Goal: Obtain resource: Download file/media

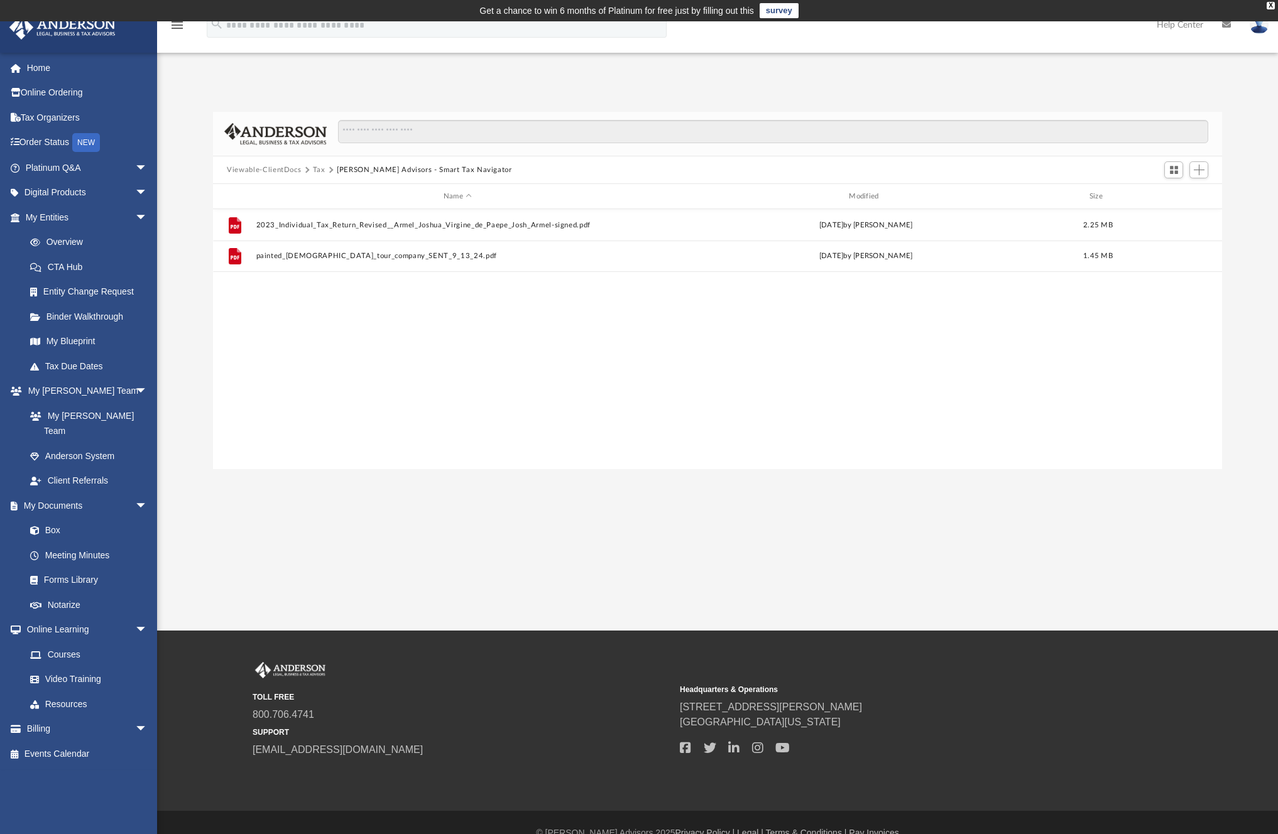
scroll to position [276, 999]
click at [65, 212] on link "My Entities arrow_drop_down" at bounding box center [88, 217] width 158 height 25
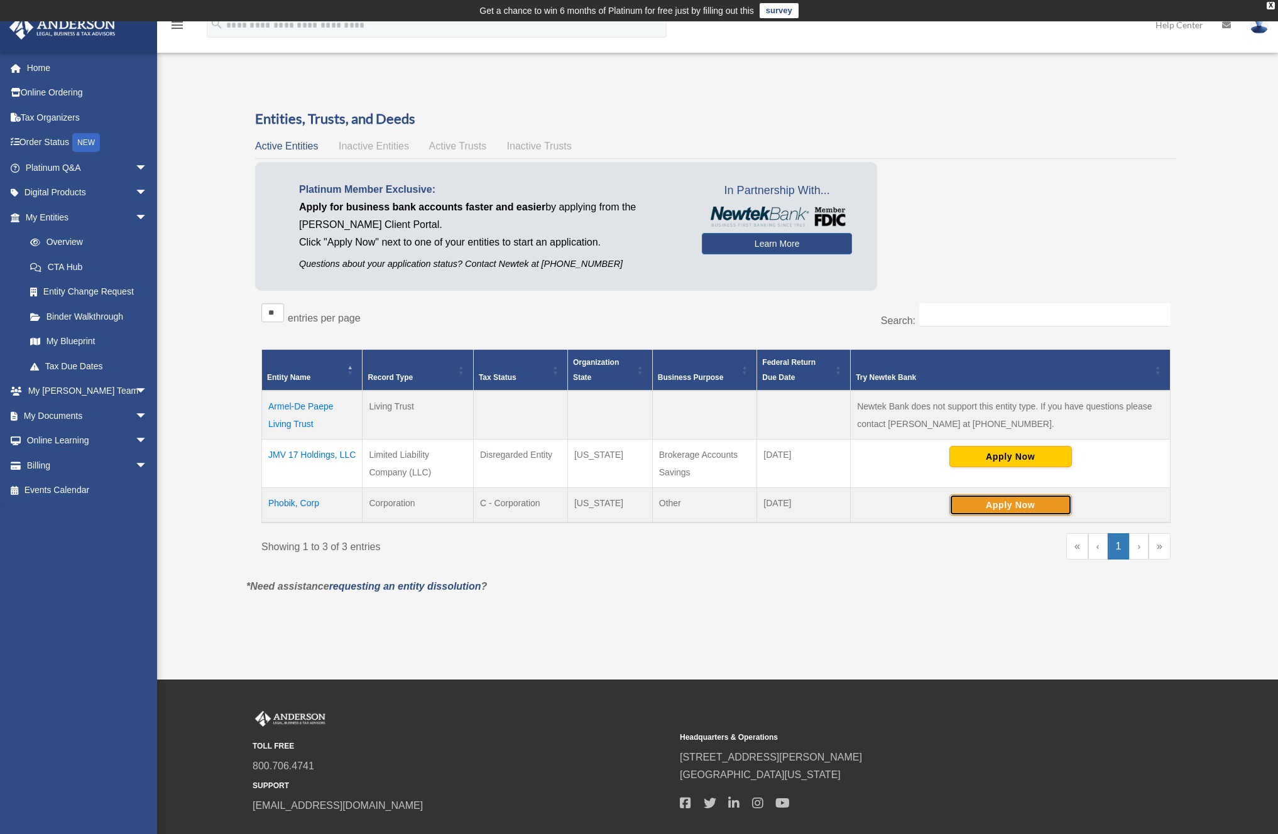
click at [1011, 504] on button "Apply Now" at bounding box center [1010, 504] width 122 height 21
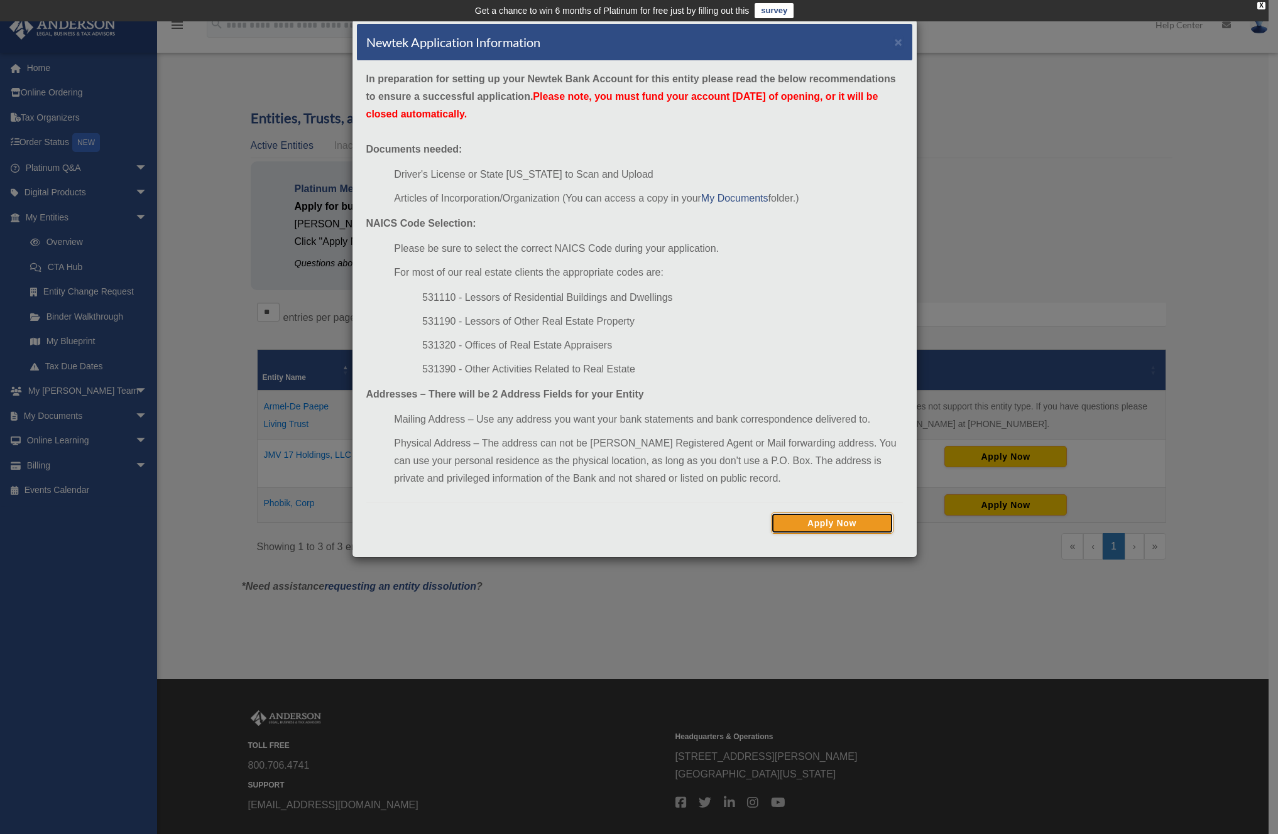
click at [823, 524] on button "Apply Now" at bounding box center [832, 523] width 122 height 21
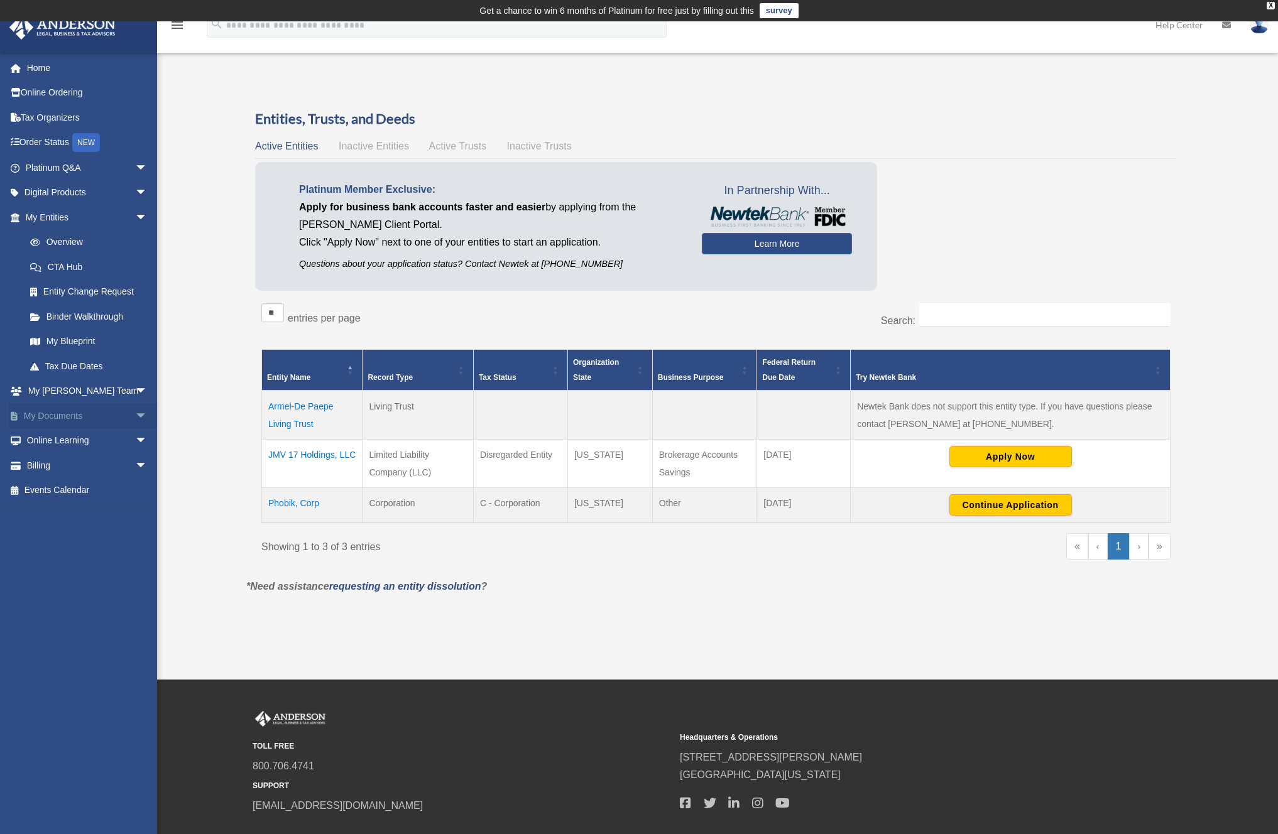
click at [67, 416] on link "My Documents arrow_drop_down" at bounding box center [88, 415] width 158 height 25
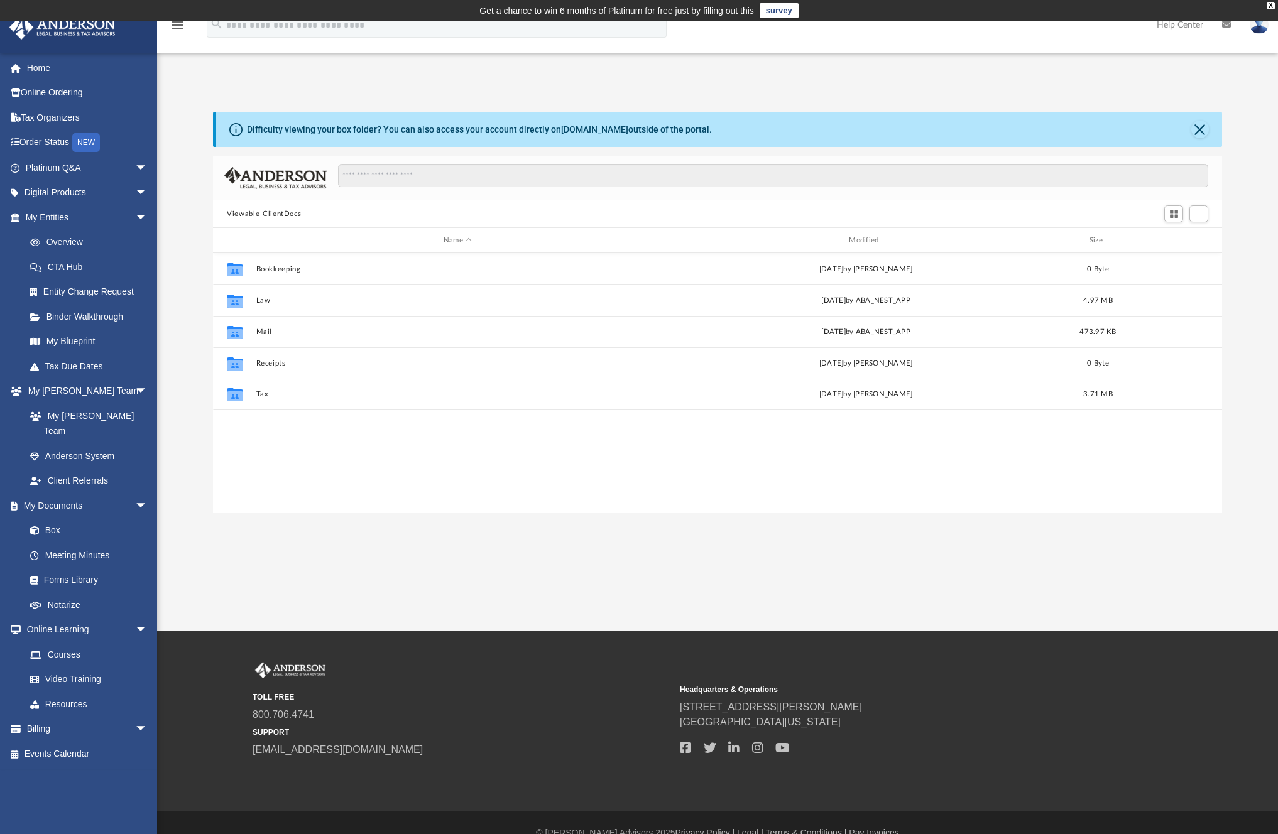
scroll to position [276, 999]
click at [68, 219] on link "My Entities arrow_drop_down" at bounding box center [88, 217] width 158 height 25
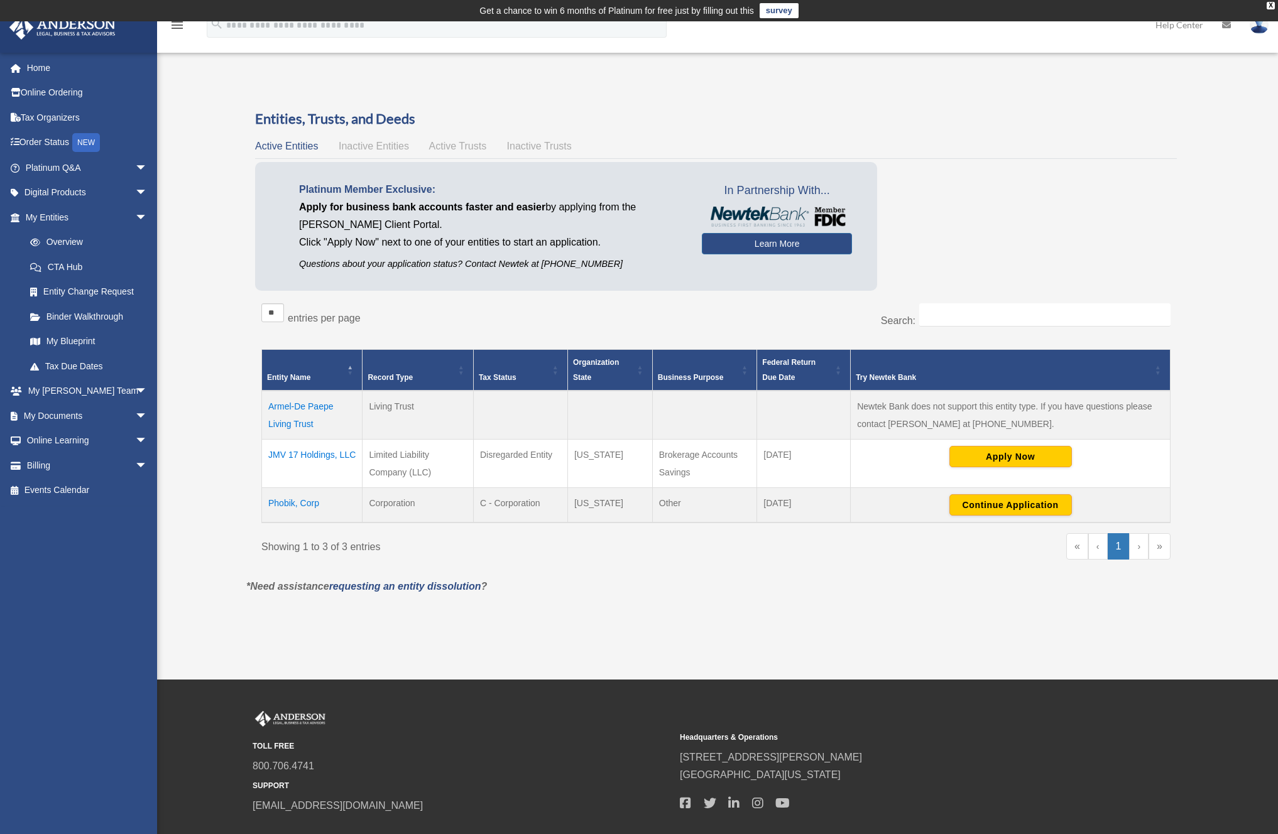
click at [286, 506] on td "Phobik, Corp" at bounding box center [312, 505] width 100 height 35
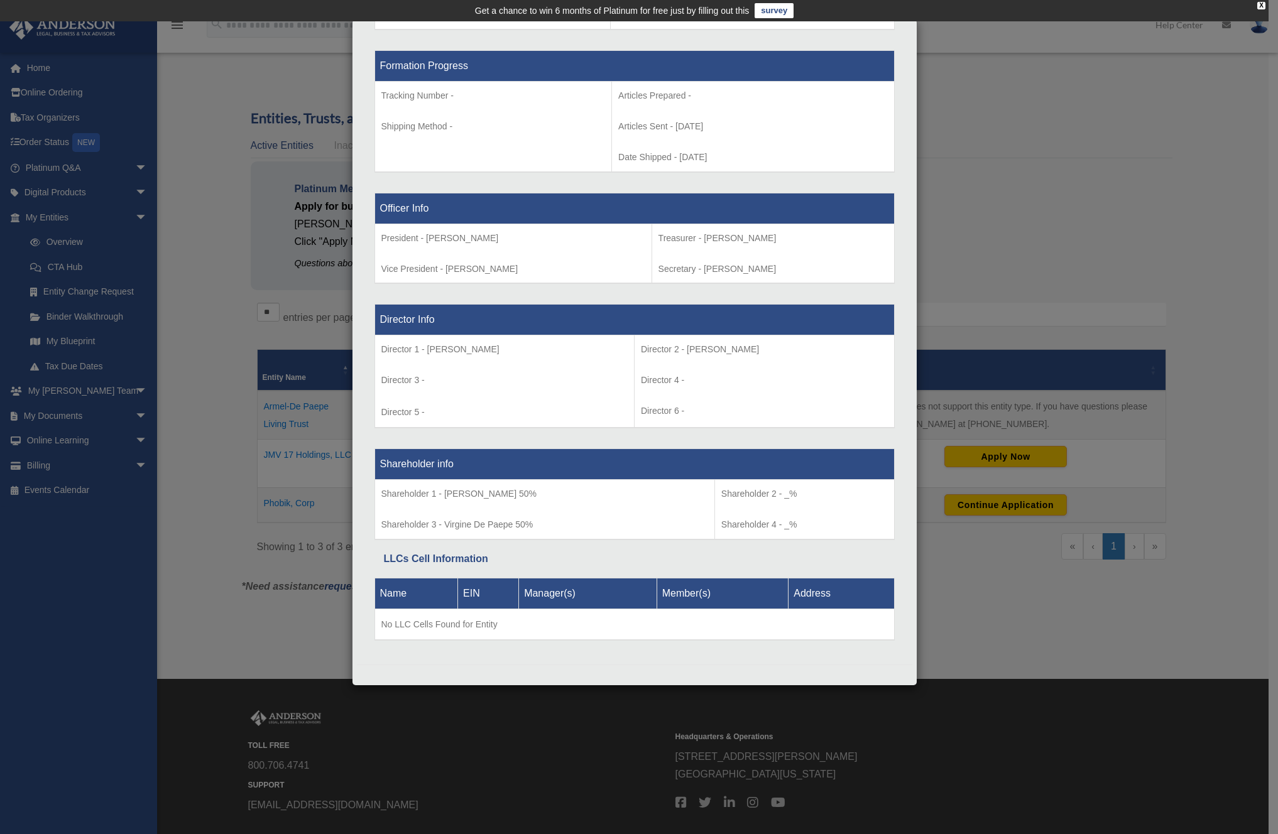
scroll to position [641, 0]
click at [112, 255] on div "Details × Articles Sent Organizational Date" at bounding box center [639, 417] width 1278 height 834
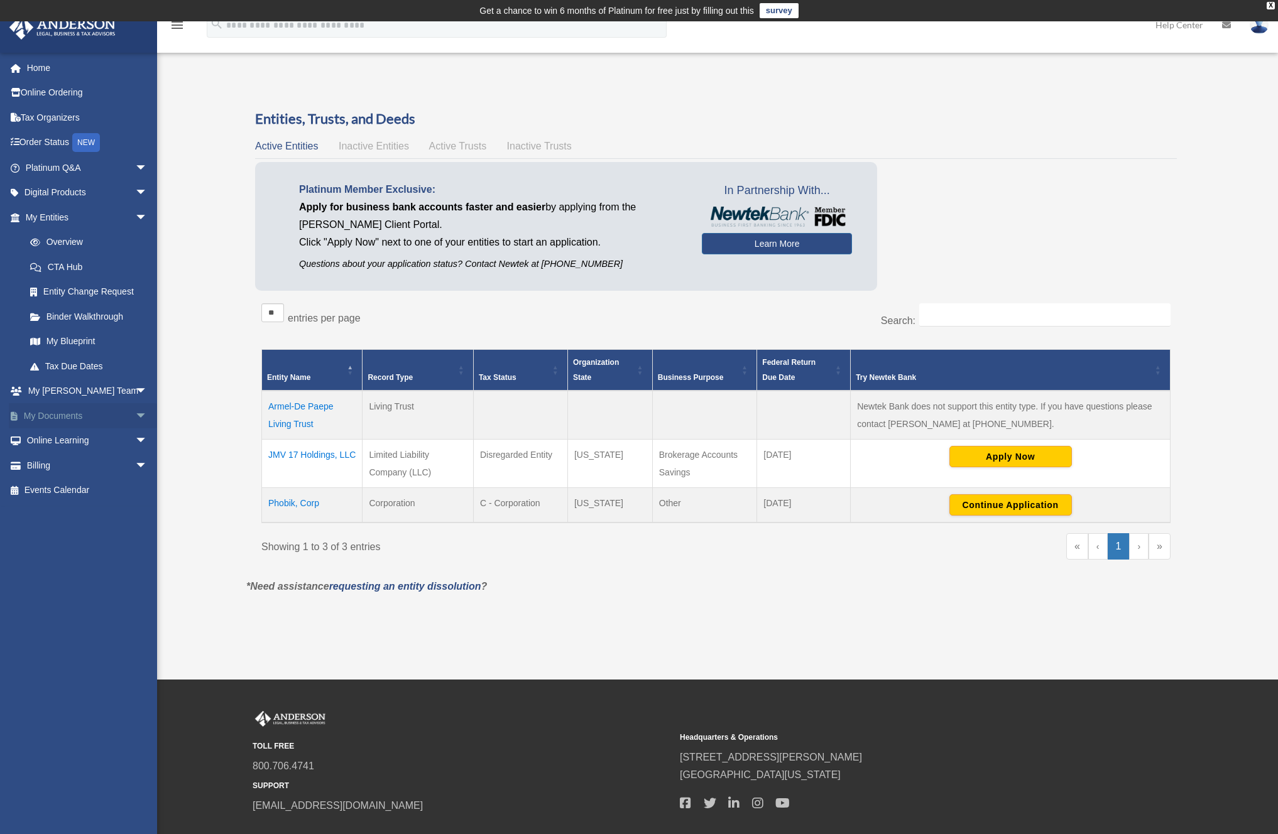
click at [78, 413] on link "My Documents arrow_drop_down" at bounding box center [88, 415] width 158 height 25
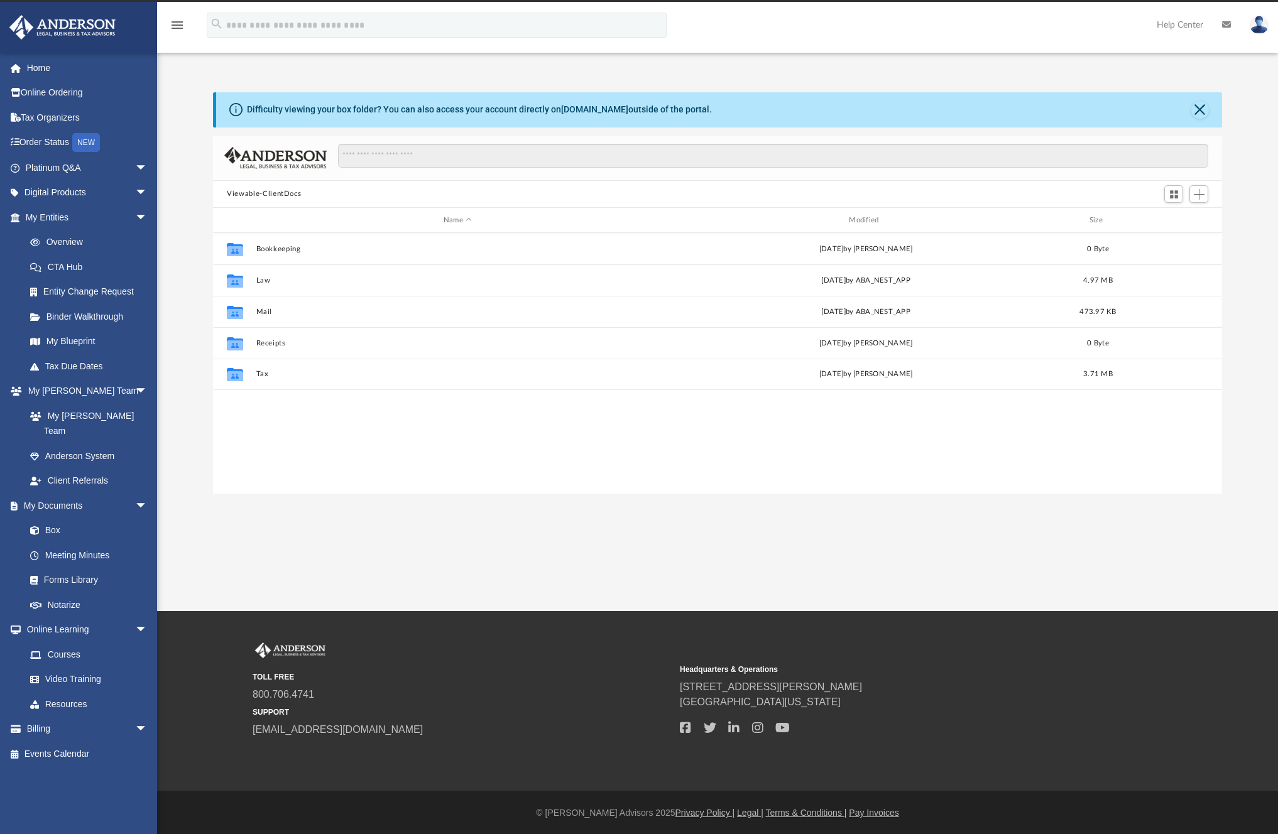
scroll to position [276, 999]
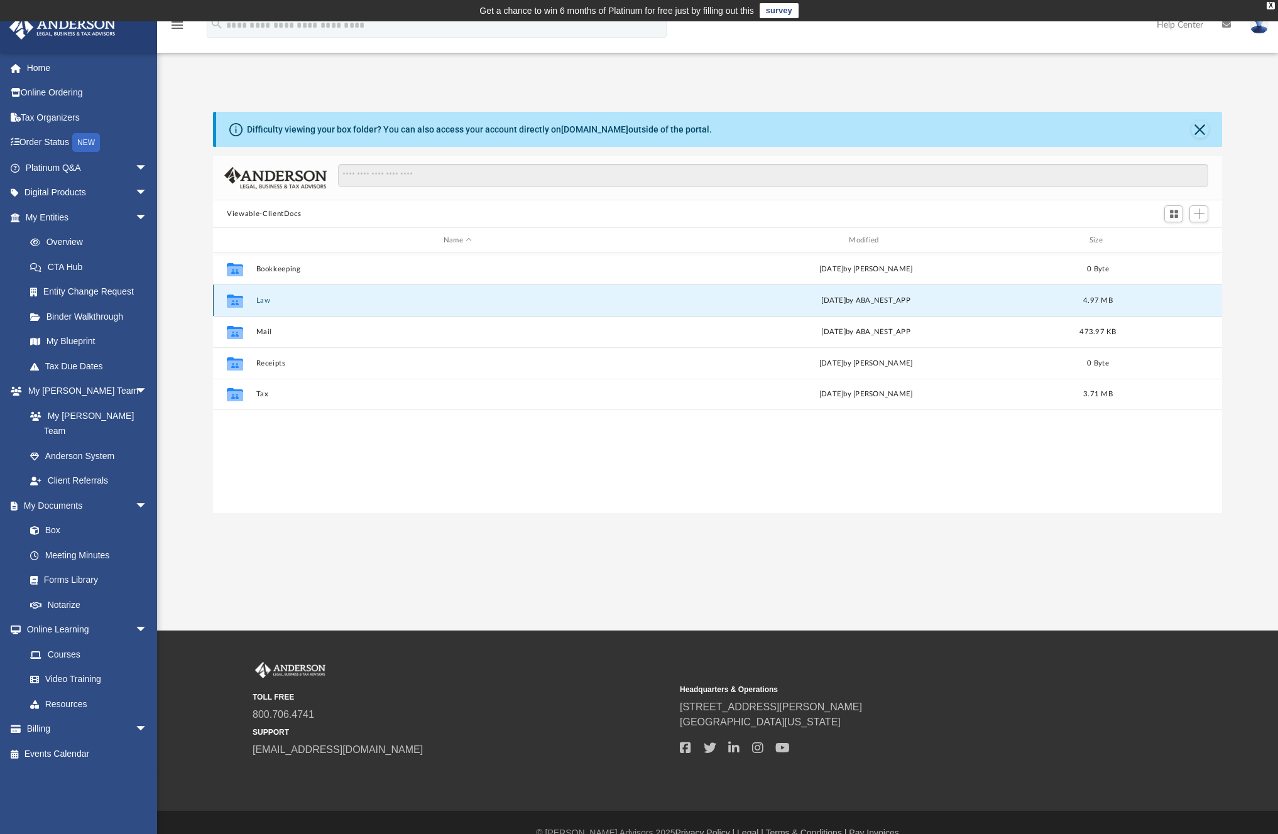
click at [264, 301] on button "Law" at bounding box center [457, 300] width 403 height 8
click at [264, 300] on button "Phobik, Corp" at bounding box center [457, 300] width 403 height 8
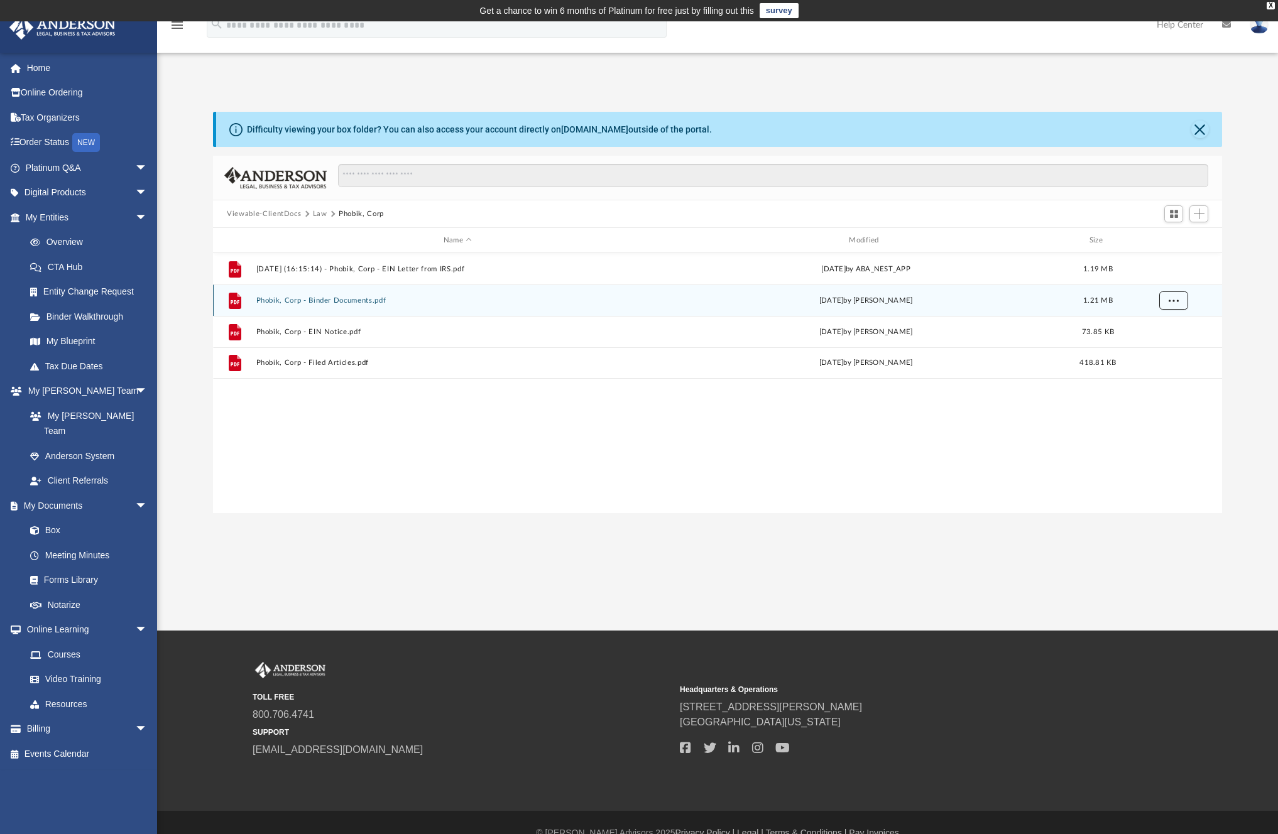
click at [1175, 301] on span "More options" at bounding box center [1173, 299] width 10 height 7
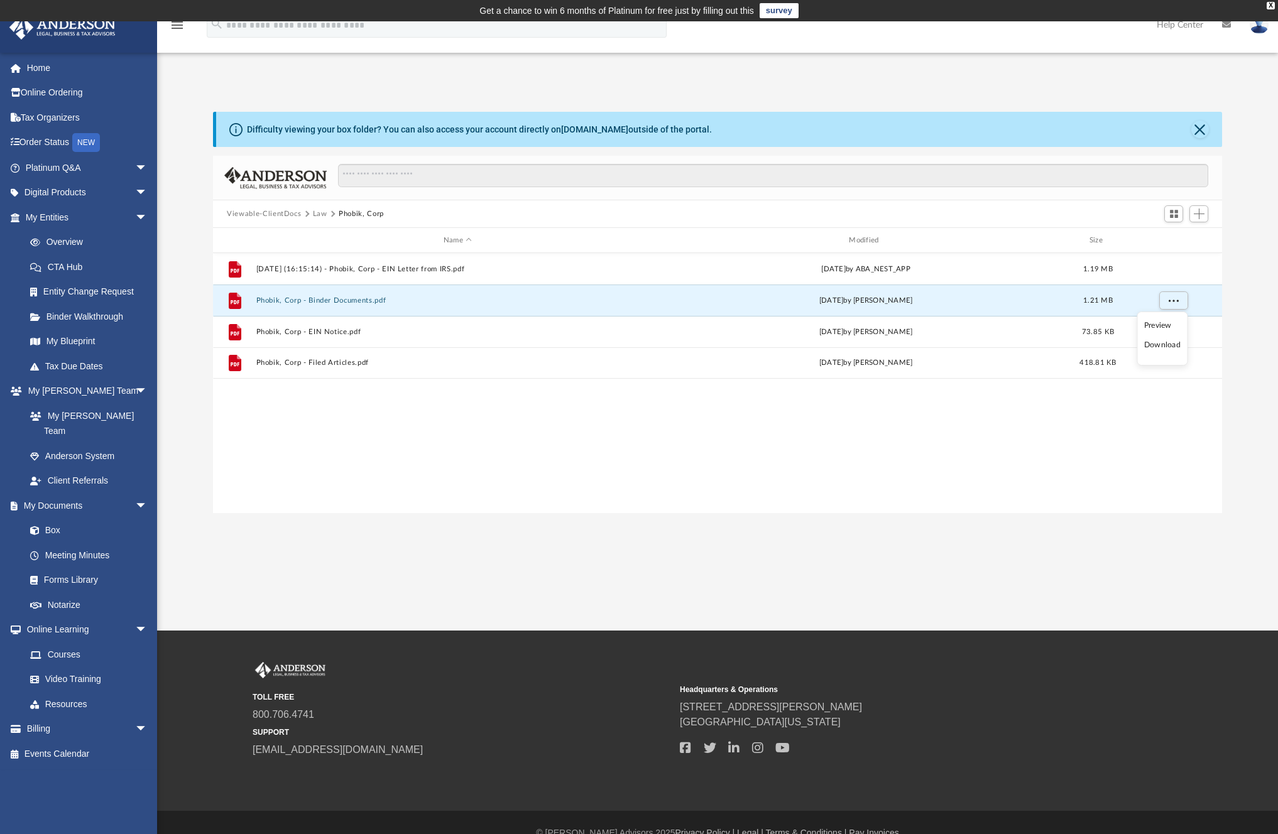
click at [1159, 327] on li "Preview" at bounding box center [1162, 325] width 36 height 13
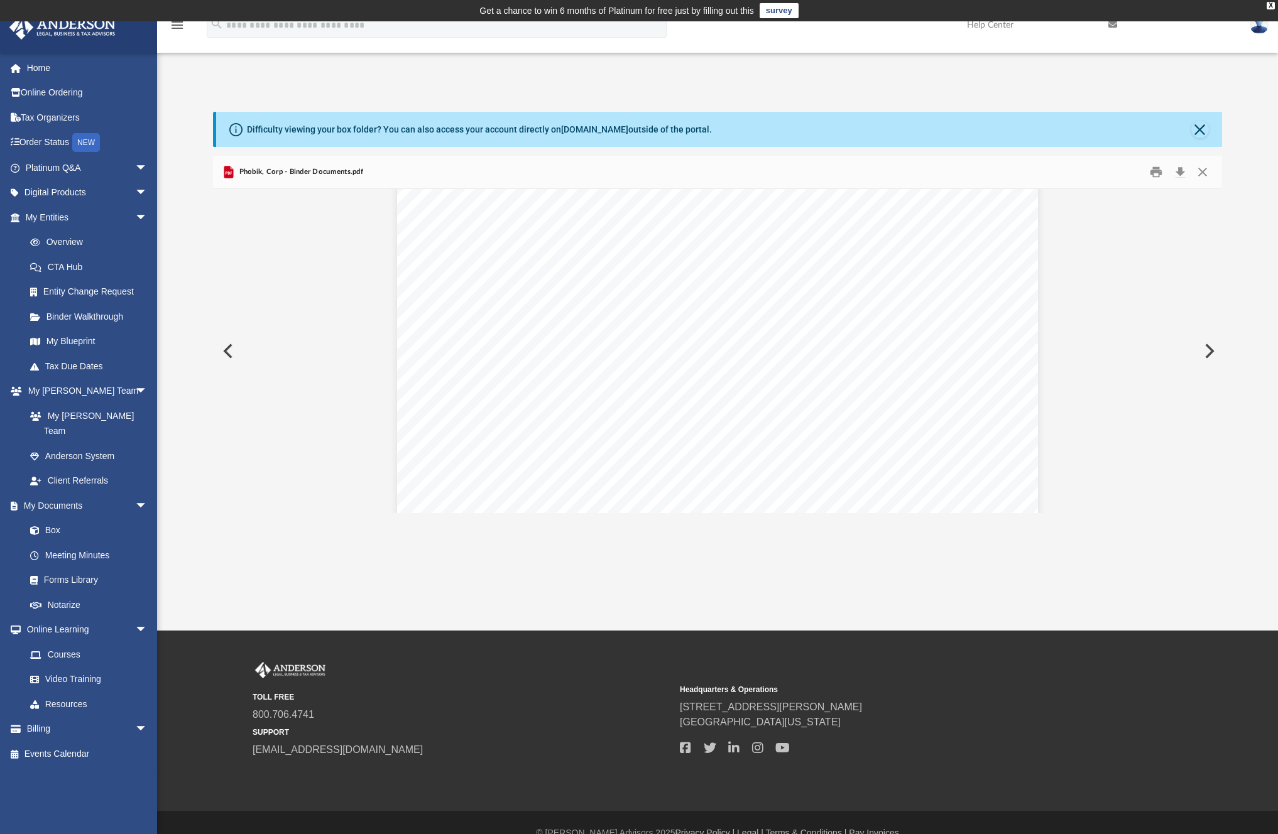
scroll to position [3027, 0]
click at [1182, 177] on button "Download" at bounding box center [1179, 172] width 23 height 19
